Goal: Task Accomplishment & Management: Manage account settings

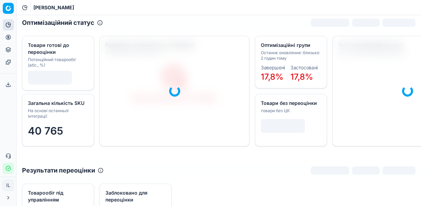
click at [11, 37] on button "Цінова оптимізація" at bounding box center [8, 37] width 11 height 11
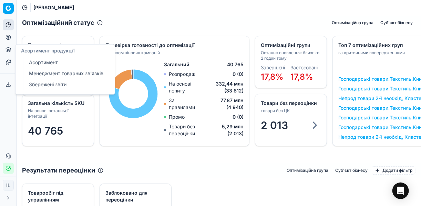
click at [44, 72] on link "Менеджмент товарних зв'язків" at bounding box center [66, 74] width 80 height 10
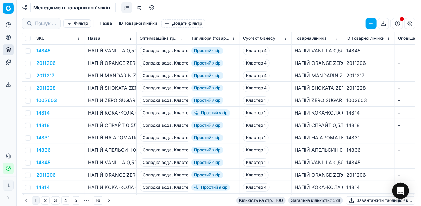
click at [71, 25] on button "Фільтр" at bounding box center [77, 23] width 28 height 8
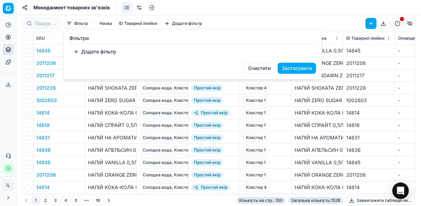
click at [47, 25] on html "Pricing platform Аналітика Цінова оптимізація Асортимент продукції Шаблони Серв…" at bounding box center [210, 103] width 421 height 206
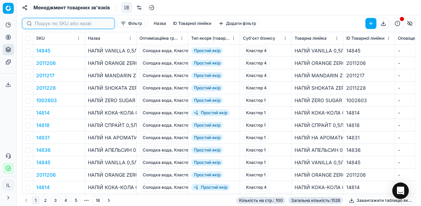
click at [48, 24] on input at bounding box center [72, 23] width 75 height 7
click at [46, 25] on input at bounding box center [72, 23] width 75 height 7
paste input "10465"
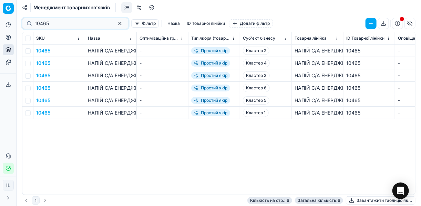
click at [42, 50] on button "10465" at bounding box center [43, 50] width 14 height 7
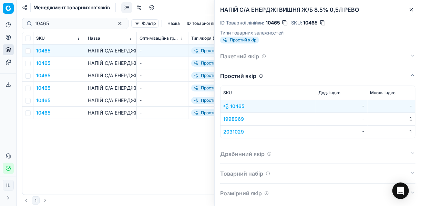
scroll to position [3, 0]
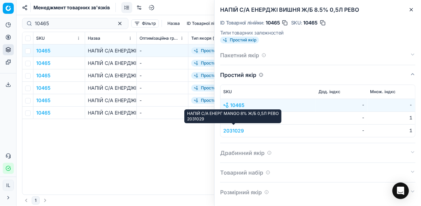
click at [227, 129] on button "2031029" at bounding box center [233, 130] width 21 height 7
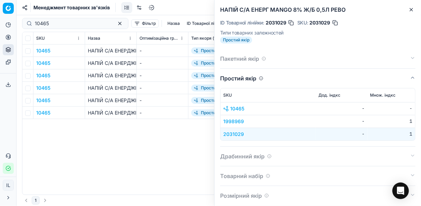
click at [229, 121] on button "1998969" at bounding box center [233, 121] width 21 height 7
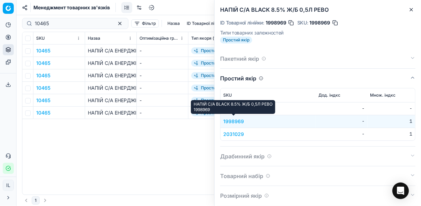
drag, startPoint x: 241, startPoint y: 122, endPoint x: 231, endPoint y: 122, distance: 10.0
click at [231, 122] on button "1998969" at bounding box center [233, 121] width 21 height 7
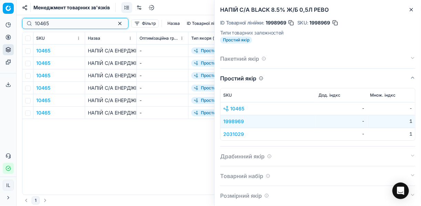
drag, startPoint x: 69, startPoint y: 22, endPoint x: 28, endPoint y: 16, distance: 40.8
click at [30, 17] on div "10465 Фільтр Назва ID Товарної лінійки Додати фільтр" at bounding box center [218, 23] width 393 height 17
paste input "2043969"
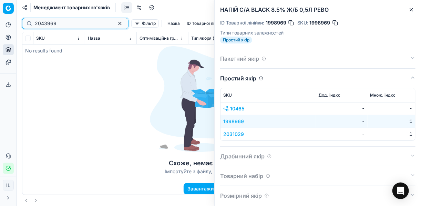
type input "2043969"
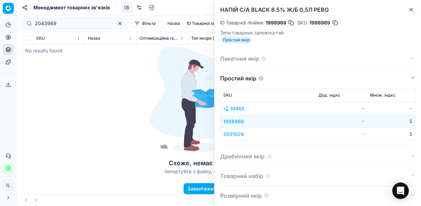
click at [402, 12] on h2 "НАПІЙ С/А BLACK 8.5% Ж/Б 0,5Л РЕВО" at bounding box center [317, 10] width 195 height 8
click at [414, 9] on button "Close" at bounding box center [411, 10] width 8 height 8
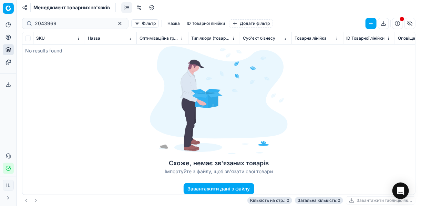
click at [214, 190] on button "Завантажити дані з файлу" at bounding box center [219, 188] width 71 height 11
click at [331, 94] on div "Завантажити дані з файлу Завантажити дані товарних залежностей з файлу Перетягн…" at bounding box center [210, 103] width 421 height 206
click at [382, 100] on div "Схоже, немає зв'язаних товарів Імпортуйте з файлу, щоб зв'язати свої товари Зав…" at bounding box center [218, 113] width 393 height 162
click at [311, 123] on div "Схоже, немає зв'язаних товарів Імпортуйте з файлу, щоб зв'язати свої товари Зав…" at bounding box center [218, 113] width 393 height 162
click at [120, 125] on div "Схоже, немає зв'язаних товарів Імпортуйте з файлу, щоб зв'язати свої товари Зав…" at bounding box center [218, 113] width 393 height 162
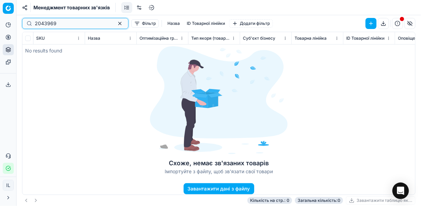
click at [116, 22] on button "button" at bounding box center [120, 23] width 8 height 8
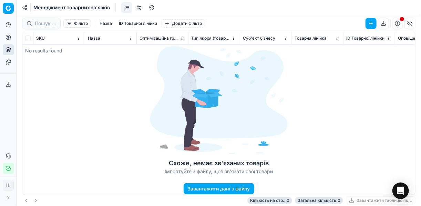
click at [108, 23] on button "Назва" at bounding box center [106, 23] width 18 height 8
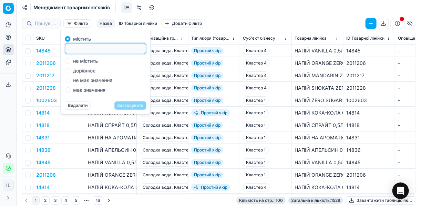
click at [73, 50] on input at bounding box center [105, 48] width 75 height 10
click at [46, 23] on input at bounding box center [45, 23] width 21 height 7
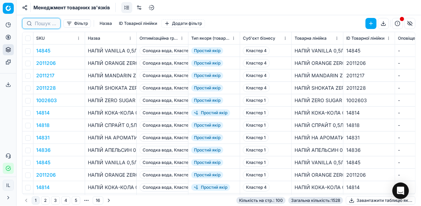
click at [46, 23] on input at bounding box center [45, 23] width 21 height 7
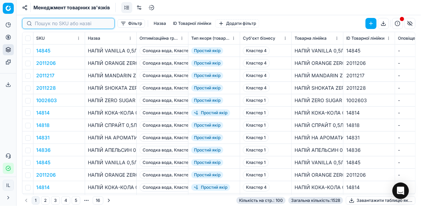
paste input "10465"
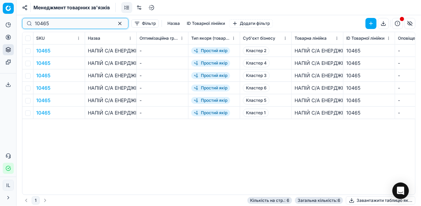
type input "10465"
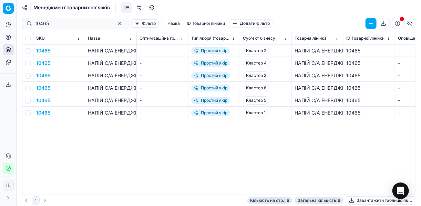
click at [51, 50] on td "10465" at bounding box center [59, 50] width 52 height 12
click at [47, 49] on button "10465" at bounding box center [43, 50] width 14 height 7
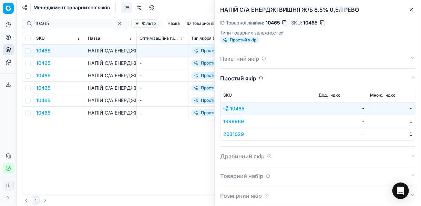
click at [47, 49] on button "10465" at bounding box center [43, 50] width 14 height 7
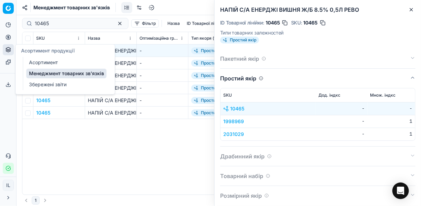
drag, startPoint x: 166, startPoint y: 57, endPoint x: 162, endPoint y: 55, distance: 4.2
click at [166, 57] on td "-" at bounding box center [163, 63] width 52 height 12
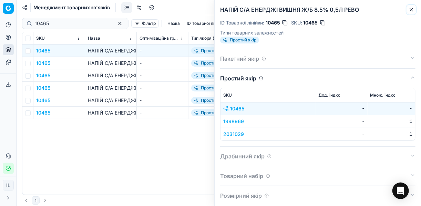
click at [411, 6] on button "Close" at bounding box center [411, 10] width 8 height 8
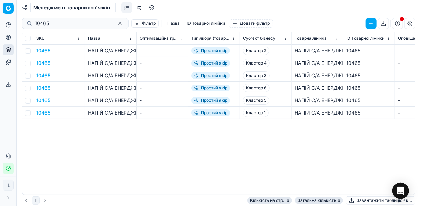
click at [369, 23] on button "button" at bounding box center [370, 23] width 11 height 11
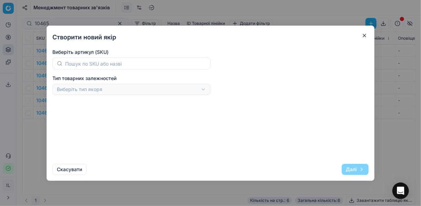
click at [366, 33] on button "button" at bounding box center [364, 35] width 8 height 8
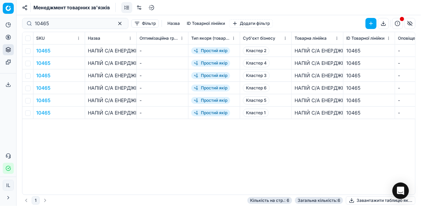
click at [371, 22] on button "button" at bounding box center [370, 23] width 11 height 11
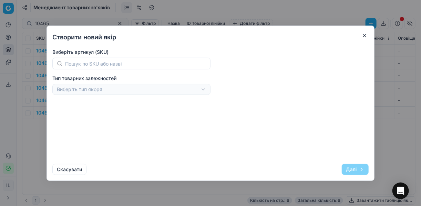
click at [201, 90] on div "Створити новий якір Виберіть артикул (SKU) Тип товарних залежностей Виберіть ти…" at bounding box center [210, 103] width 421 height 206
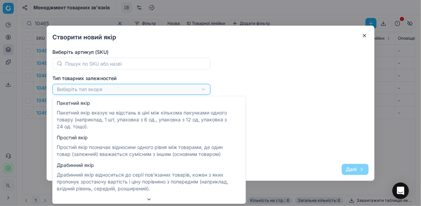
select select "flat"
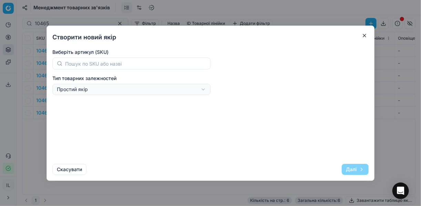
click at [363, 34] on button "button" at bounding box center [364, 35] width 8 height 8
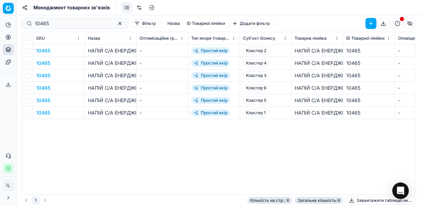
click at [141, 7] on link at bounding box center [139, 7] width 11 height 11
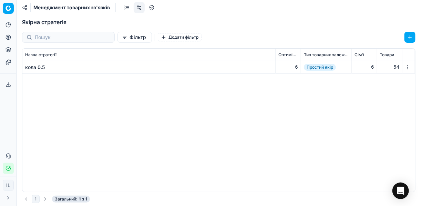
click at [126, 6] on link at bounding box center [126, 7] width 11 height 11
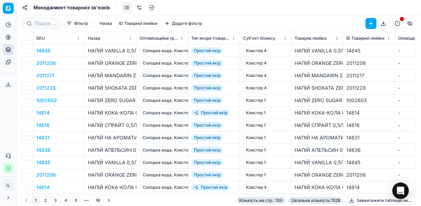
click at [69, 25] on button "Фільтр" at bounding box center [77, 23] width 28 height 8
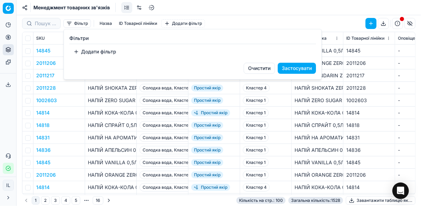
click at [158, 98] on html "Pricing platform Аналітика Цінова оптимізація Асортимент продукції Шаблони Серв…" at bounding box center [210, 103] width 421 height 206
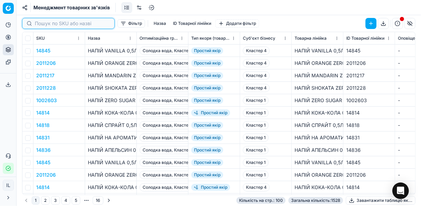
click at [49, 24] on input at bounding box center [72, 23] width 75 height 7
paste input "14814"
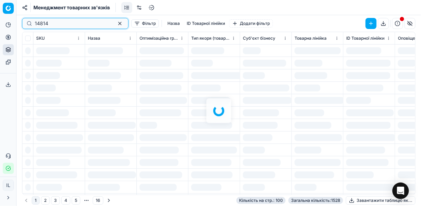
type input "14814"
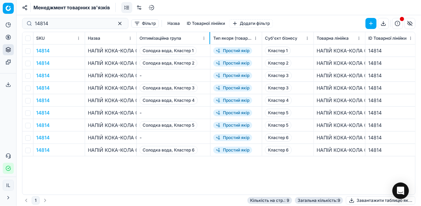
drag, startPoint x: 188, startPoint y: 36, endPoint x: 210, endPoint y: 37, distance: 22.1
click at [210, 37] on div at bounding box center [209, 38] width 1 height 12
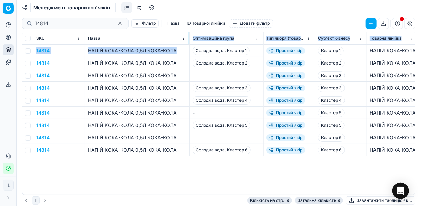
drag, startPoint x: 136, startPoint y: 37, endPoint x: 189, endPoint y: 45, distance: 53.7
click at [189, 45] on div "SKU Назва Оптимізаційна група Тип якоря (товарної залежності) Суб'єкт бізнесу Т…" at bounding box center [218, 113] width 393 height 162
click at [40, 50] on button "14814" at bounding box center [42, 50] width 13 height 7
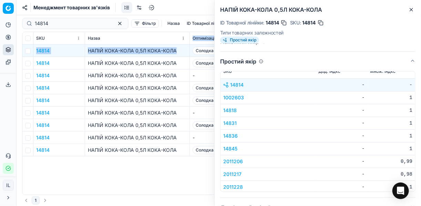
scroll to position [44, 0]
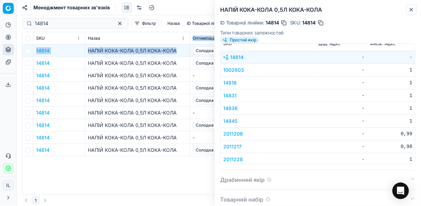
click at [410, 9] on icon "button" at bounding box center [411, 10] width 6 height 6
